Goal: Task Accomplishment & Management: Use online tool/utility

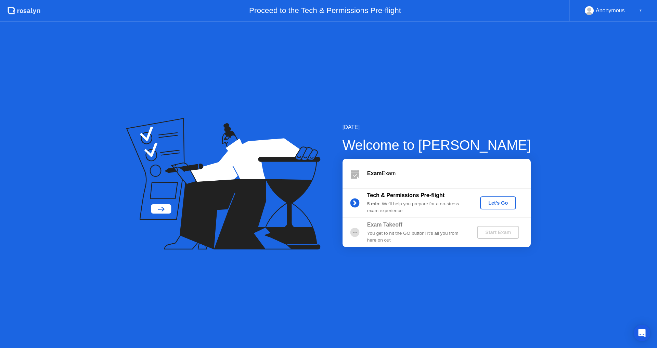
click at [503, 205] on div "Let's Go" at bounding box center [498, 202] width 30 height 5
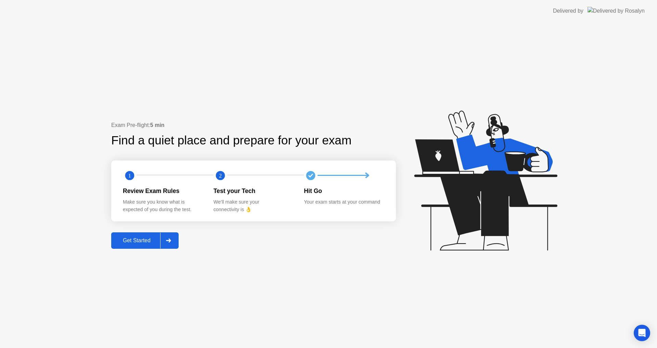
click at [133, 239] on div "Get Started" at bounding box center [136, 241] width 47 height 6
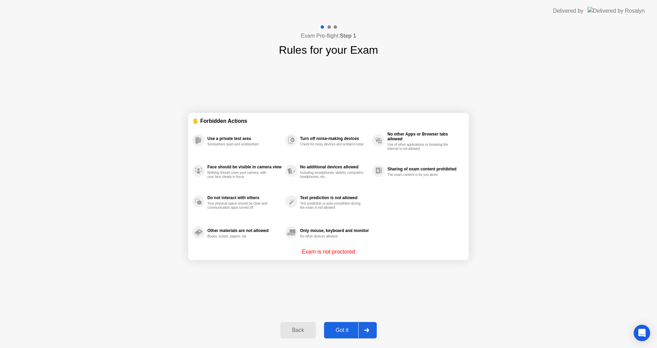
click at [341, 327] on div "Got it" at bounding box center [342, 330] width 32 height 6
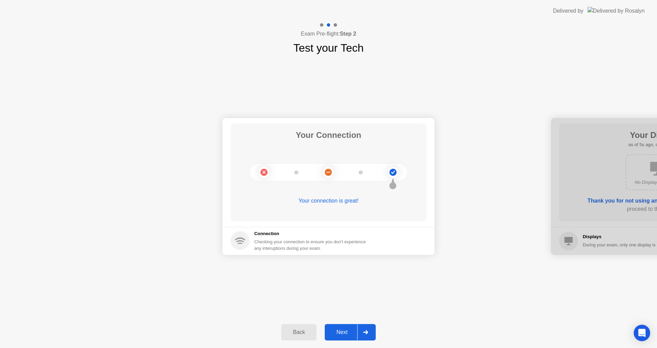
click at [341, 328] on button "Next" at bounding box center [350, 332] width 51 height 16
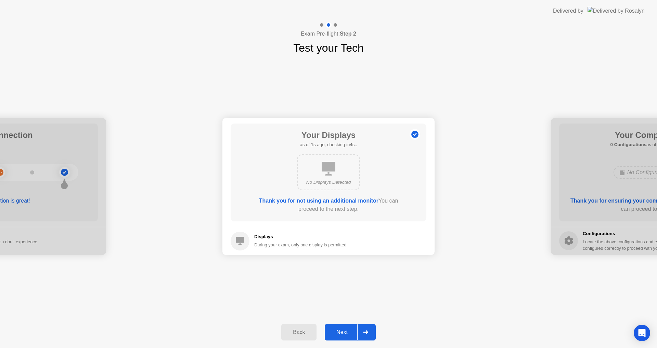
click at [346, 329] on div "Next" at bounding box center [342, 332] width 30 height 6
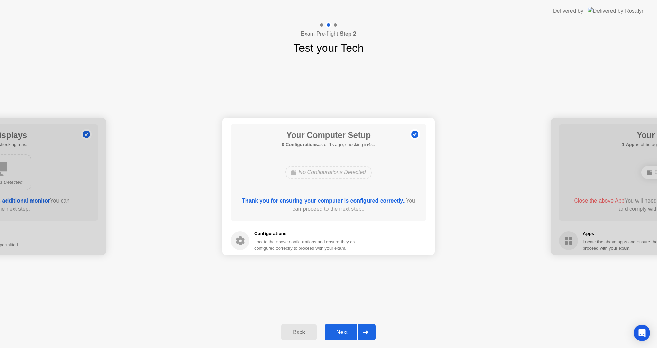
click at [346, 329] on div "Next" at bounding box center [342, 332] width 30 height 6
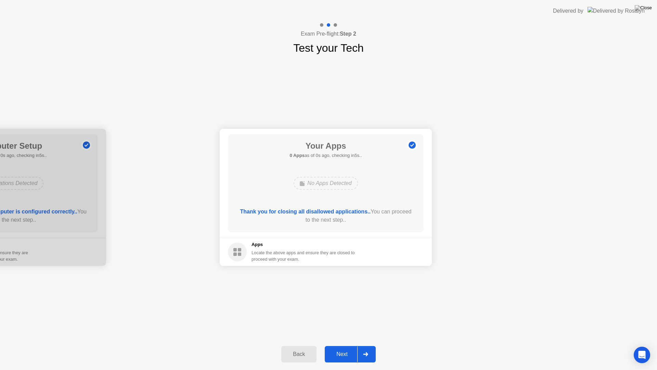
click at [429, 172] on main "Your Apps 0 Apps as of 0s ago, checking in5s.. No Apps Detected Thank you for c…" at bounding box center [326, 183] width 212 height 109
click at [340, 348] on div "Next" at bounding box center [342, 354] width 30 height 6
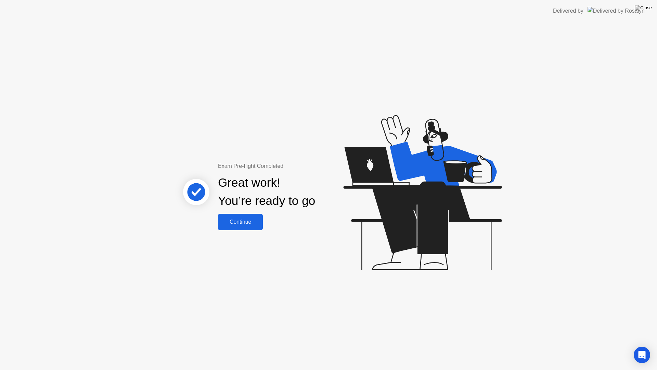
click at [248, 224] on div "Continue" at bounding box center [240, 222] width 41 height 6
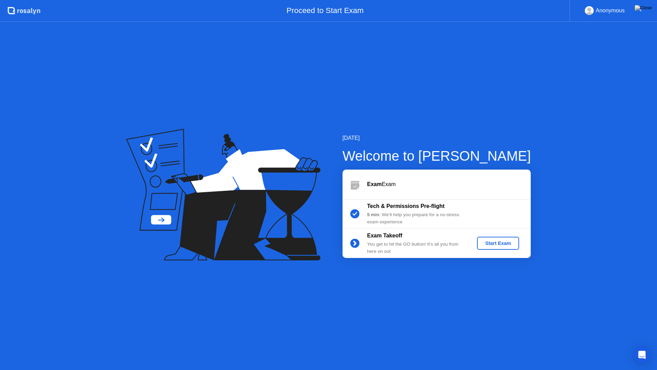
click at [504, 241] on div "Start Exam" at bounding box center [498, 242] width 37 height 5
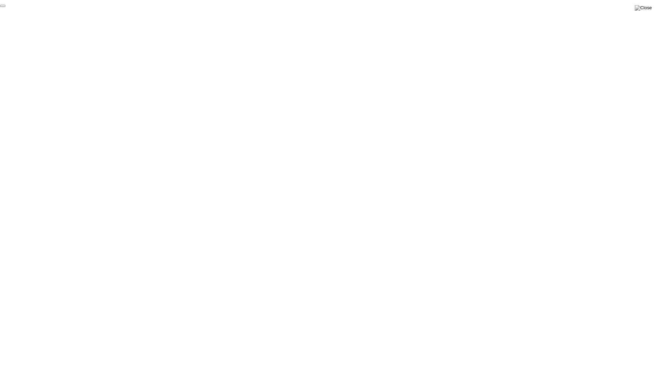
click div "End Proctoring Session"
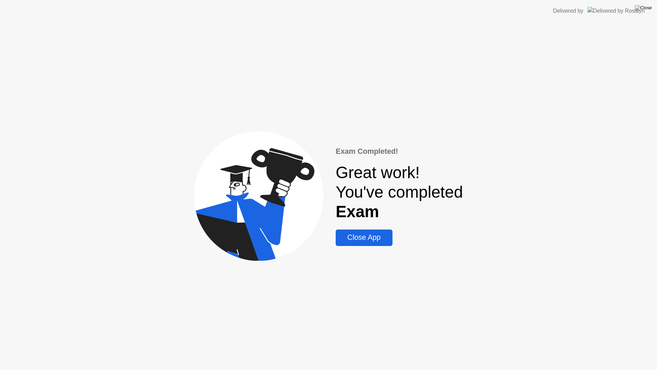
click at [374, 238] on div "Close App" at bounding box center [364, 237] width 52 height 9
